Goal: Check status: Check status

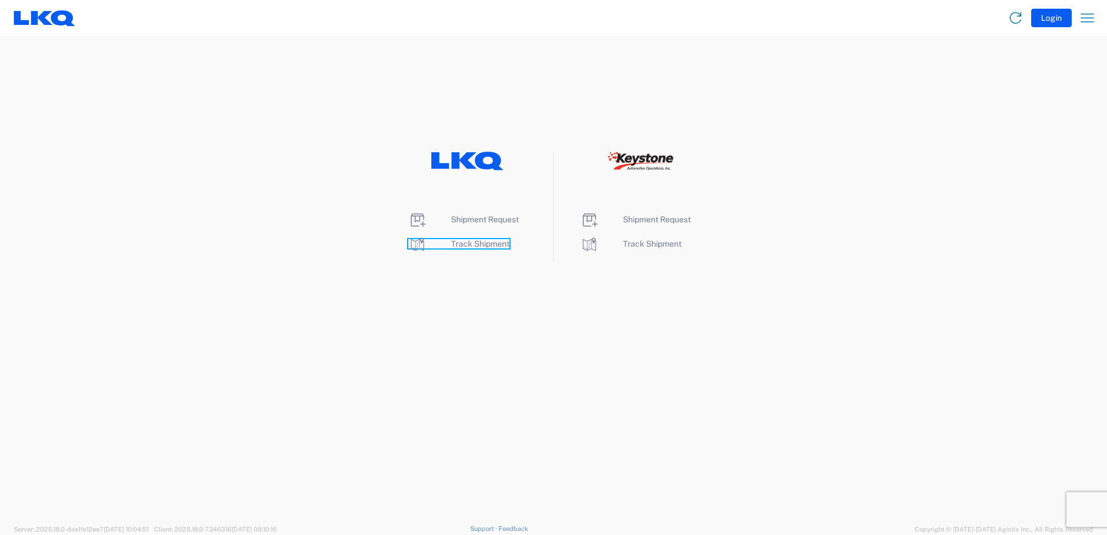
click at [478, 244] on span "Track Shipment" at bounding box center [480, 243] width 58 height 9
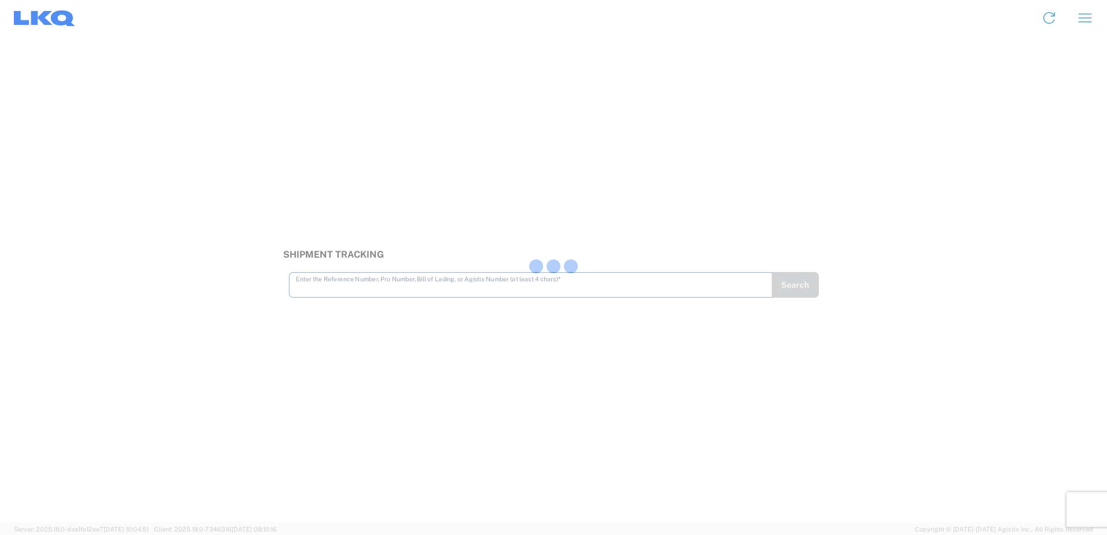
click at [391, 289] on div at bounding box center [553, 267] width 1107 height 535
click at [426, 282] on input "text" at bounding box center [531, 279] width 470 height 20
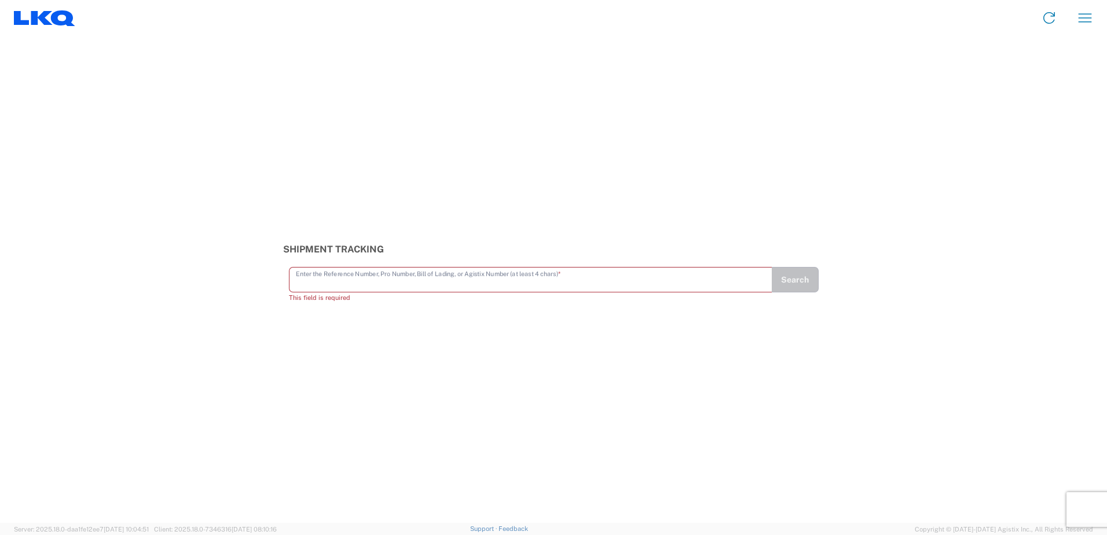
paste input "63897457"
click at [776, 279] on button "Search" at bounding box center [794, 284] width 47 height 25
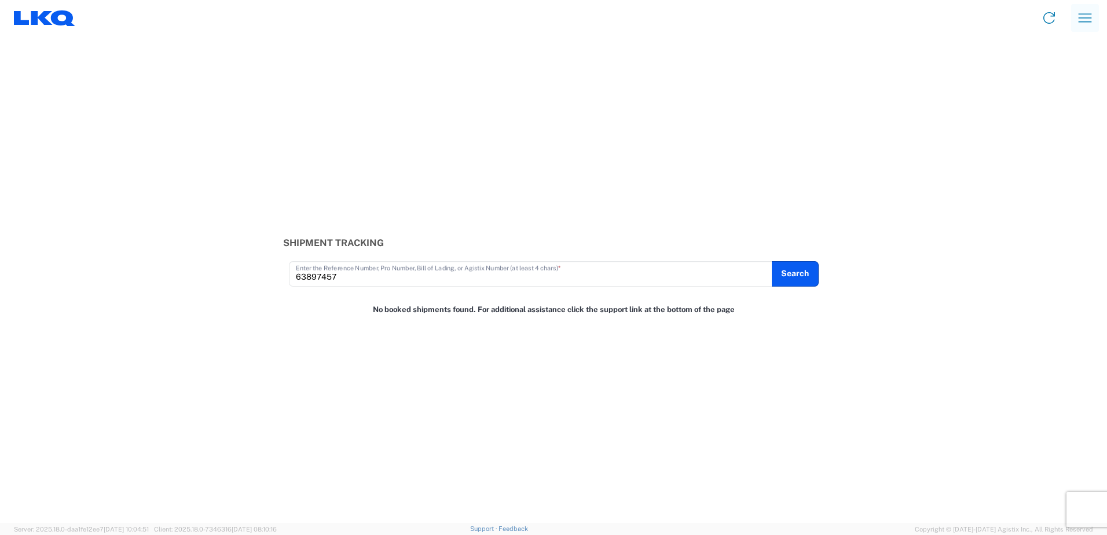
click at [1079, 19] on icon "button" at bounding box center [1085, 18] width 19 height 19
click at [1068, 100] on link "Shipment tracking" at bounding box center [1042, 102] width 109 height 23
click at [355, 281] on input "63897457" at bounding box center [531, 273] width 470 height 20
drag, startPoint x: 358, startPoint y: 278, endPoint x: 235, endPoint y: 283, distance: 123.4
click at [235, 283] on div "Shipment Tracking 63897457 Enter the Reference Number, Pro Number, Bill of Ladi…" at bounding box center [553, 261] width 1107 height 49
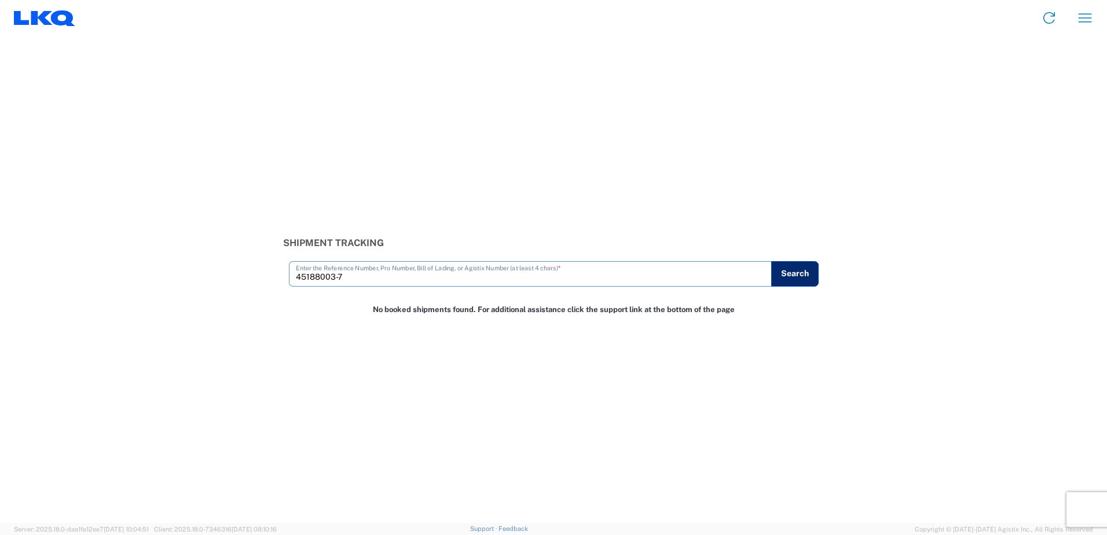
type input "45188003-7"
click at [804, 277] on button "Search" at bounding box center [794, 273] width 47 height 25
